Goal: Task Accomplishment & Management: Manage account settings

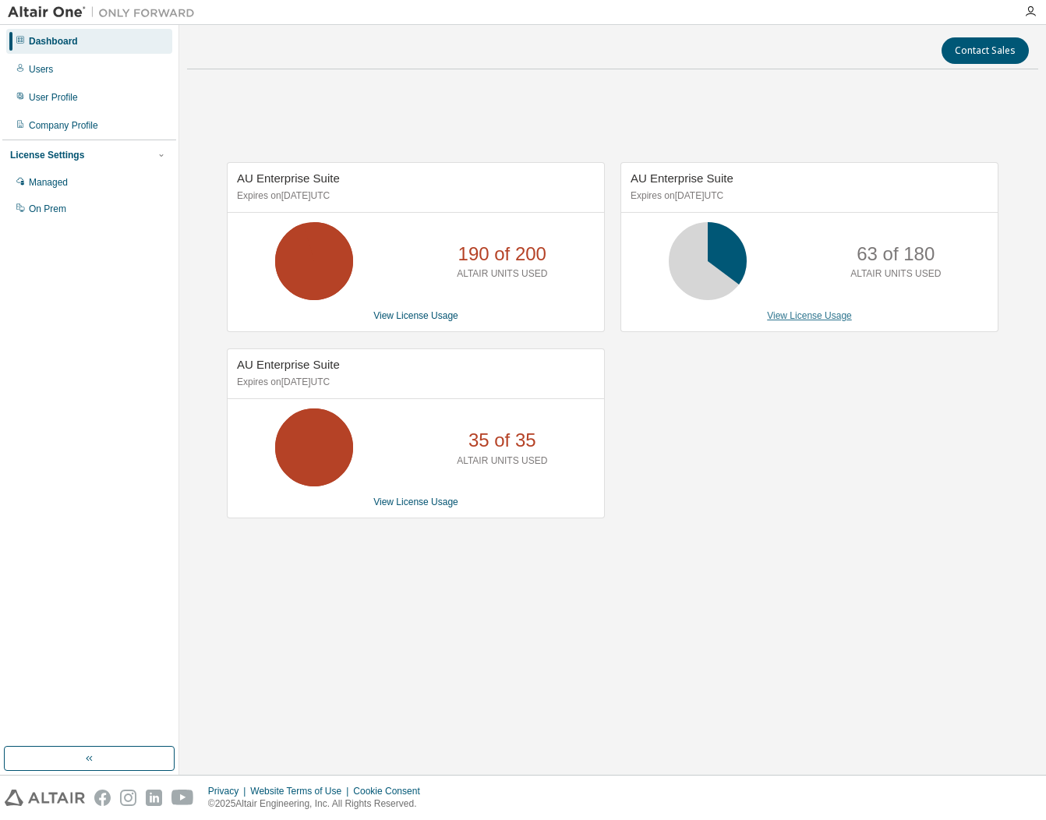
click at [822, 313] on link "View License Usage" at bounding box center [809, 315] width 85 height 11
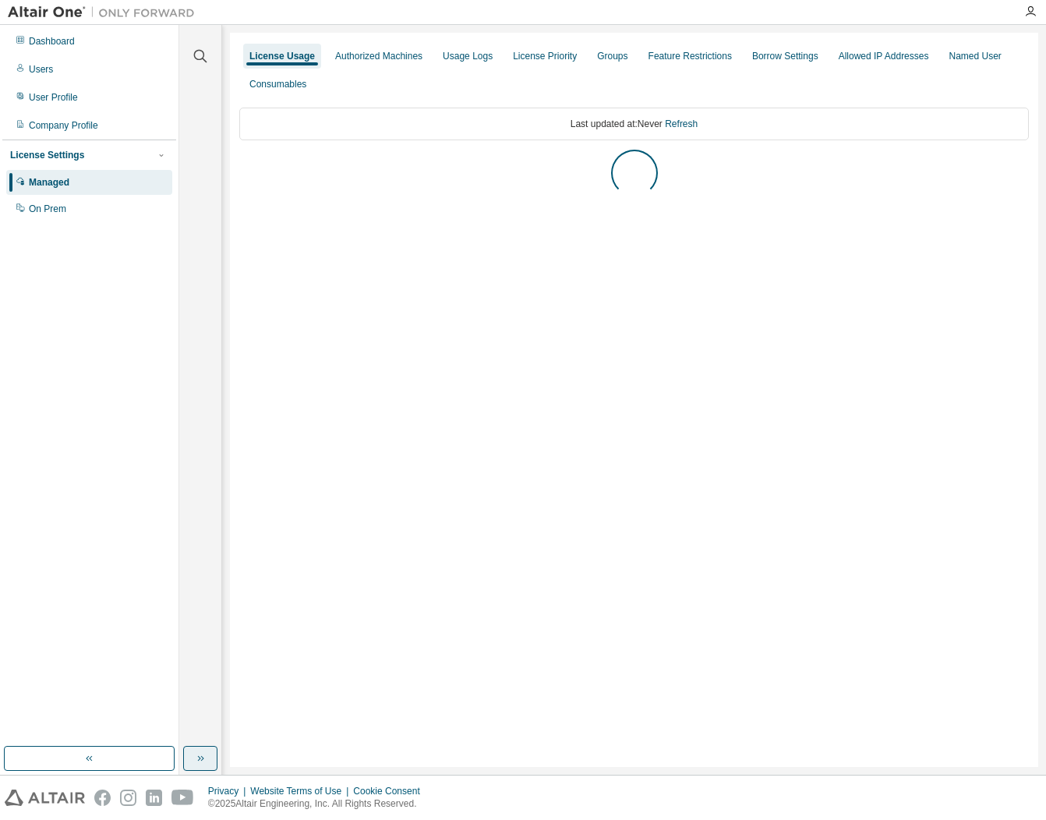
click at [189, 758] on button "button" at bounding box center [200, 758] width 34 height 25
